Goal: Check status: Check status

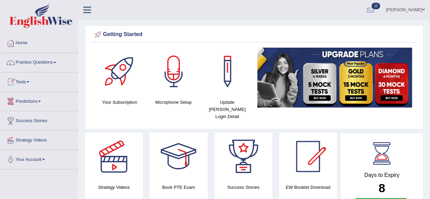
click at [35, 79] on link "Tests" at bounding box center [38, 80] width 77 height 17
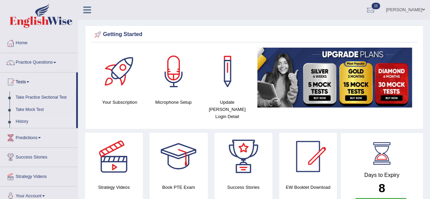
click at [26, 123] on link "History" at bounding box center [45, 121] width 64 height 12
click at [28, 133] on link "Predictions" at bounding box center [38, 136] width 77 height 17
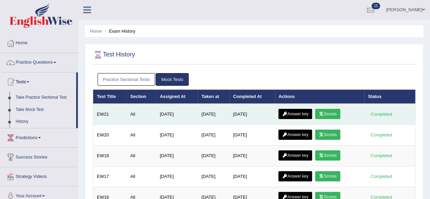
click at [328, 113] on link "Scores" at bounding box center [327, 114] width 25 height 10
